Goal: Information Seeking & Learning: Learn about a topic

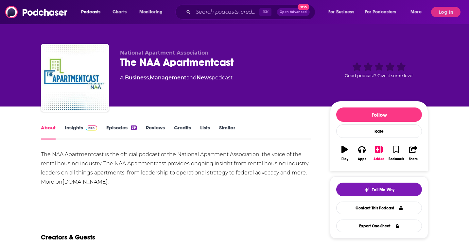
click at [190, 11] on icon "Search podcasts, credits, & more..." at bounding box center [188, 12] width 4 height 4
click at [449, 11] on button "Log In" at bounding box center [445, 12] width 29 height 10
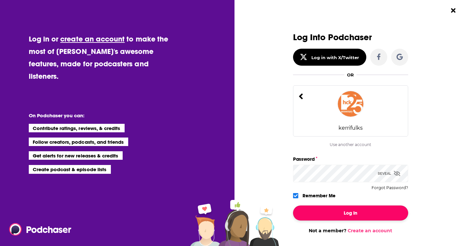
click at [332, 209] on button "Log In" at bounding box center [350, 213] width 115 height 15
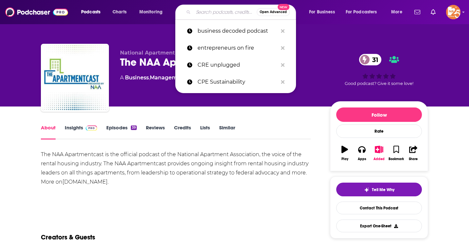
click at [217, 13] on input "Search podcasts, credits, & more..." at bounding box center [224, 12] width 63 height 10
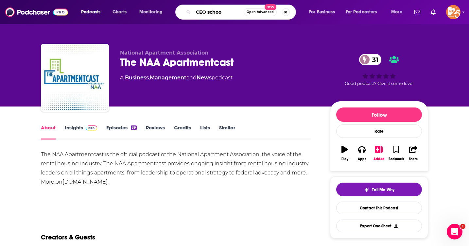
type input "CEO school"
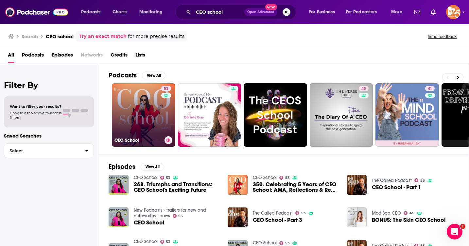
click at [153, 106] on link "53 CEO School" at bounding box center [143, 114] width 63 height 63
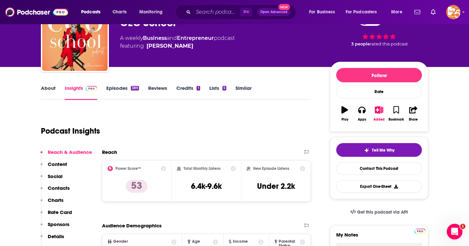
scroll to position [26, 0]
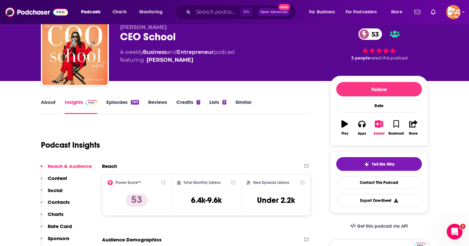
click at [51, 103] on link "About" at bounding box center [48, 106] width 15 height 15
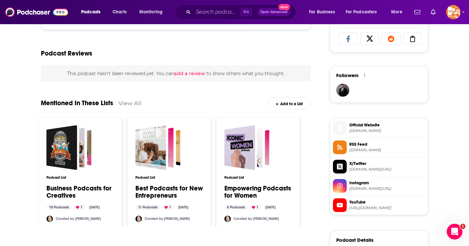
scroll to position [475, 0]
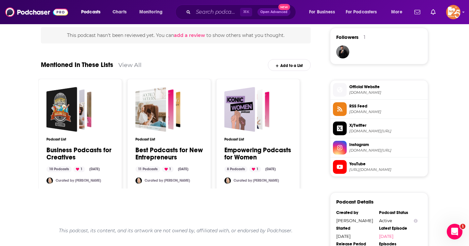
click at [371, 88] on span "Official Website" at bounding box center [387, 87] width 76 height 6
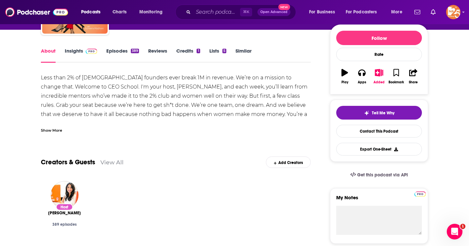
scroll to position [31, 0]
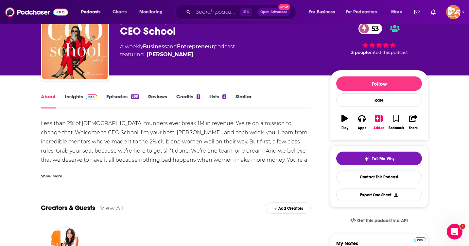
click at [73, 97] on link "Insights" at bounding box center [81, 101] width 32 height 15
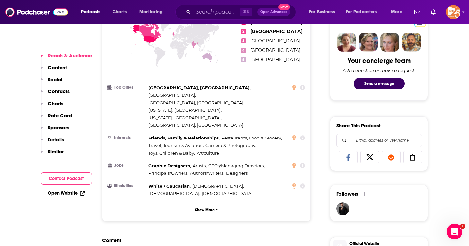
scroll to position [329, 0]
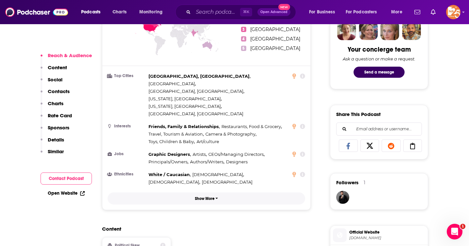
click at [203, 197] on p "Show More" at bounding box center [205, 199] width 20 height 5
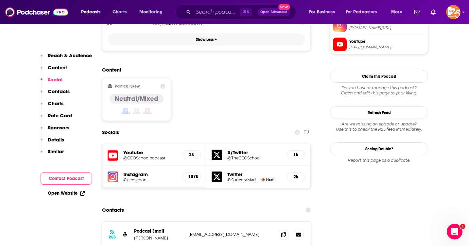
scroll to position [602, 0]
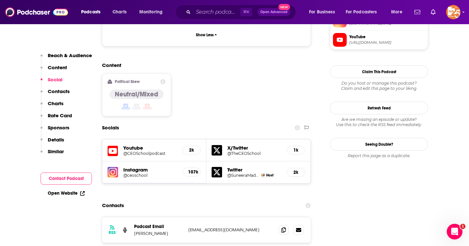
click at [135, 167] on h5 "Instagram" at bounding box center [150, 170] width 54 height 6
click at [111, 167] on img at bounding box center [113, 172] width 10 height 10
